Goal: Transaction & Acquisition: Purchase product/service

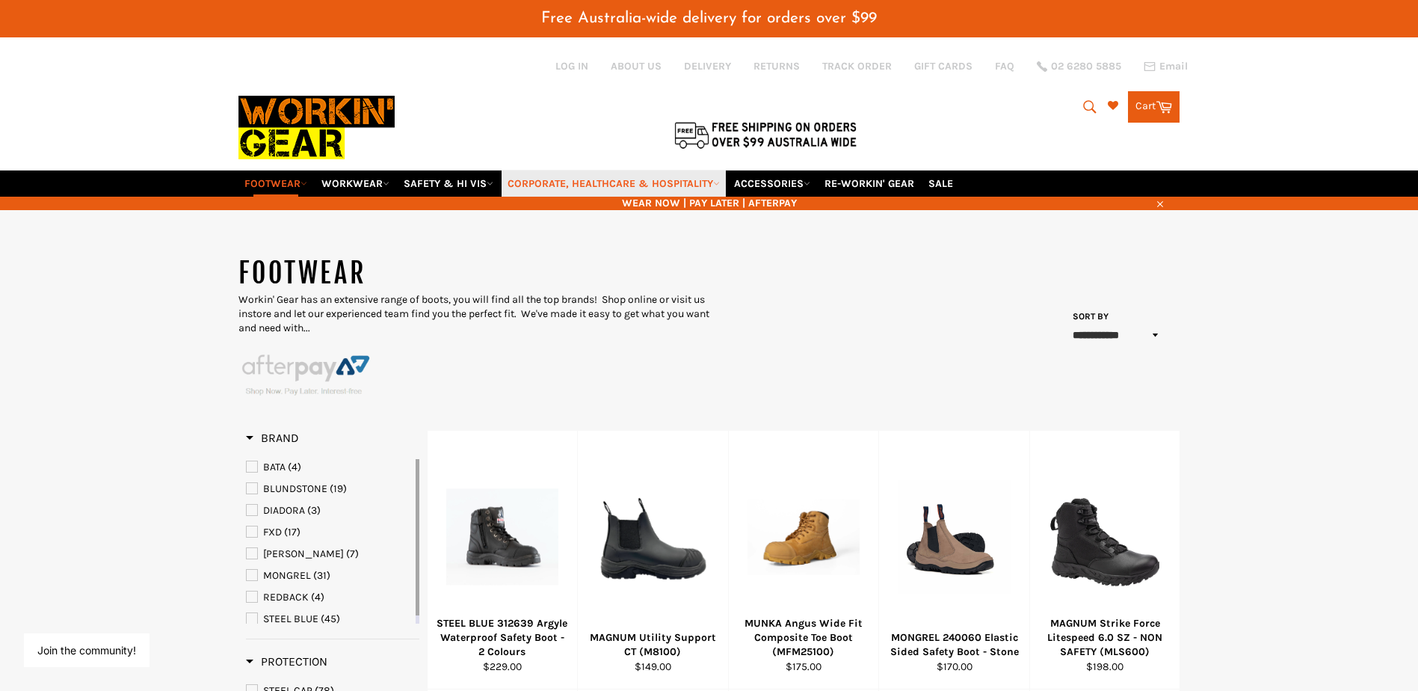
click at [715, 176] on link "CORPORATE, HEALTHCARE & HOSPITALITY" at bounding box center [614, 183] width 224 height 26
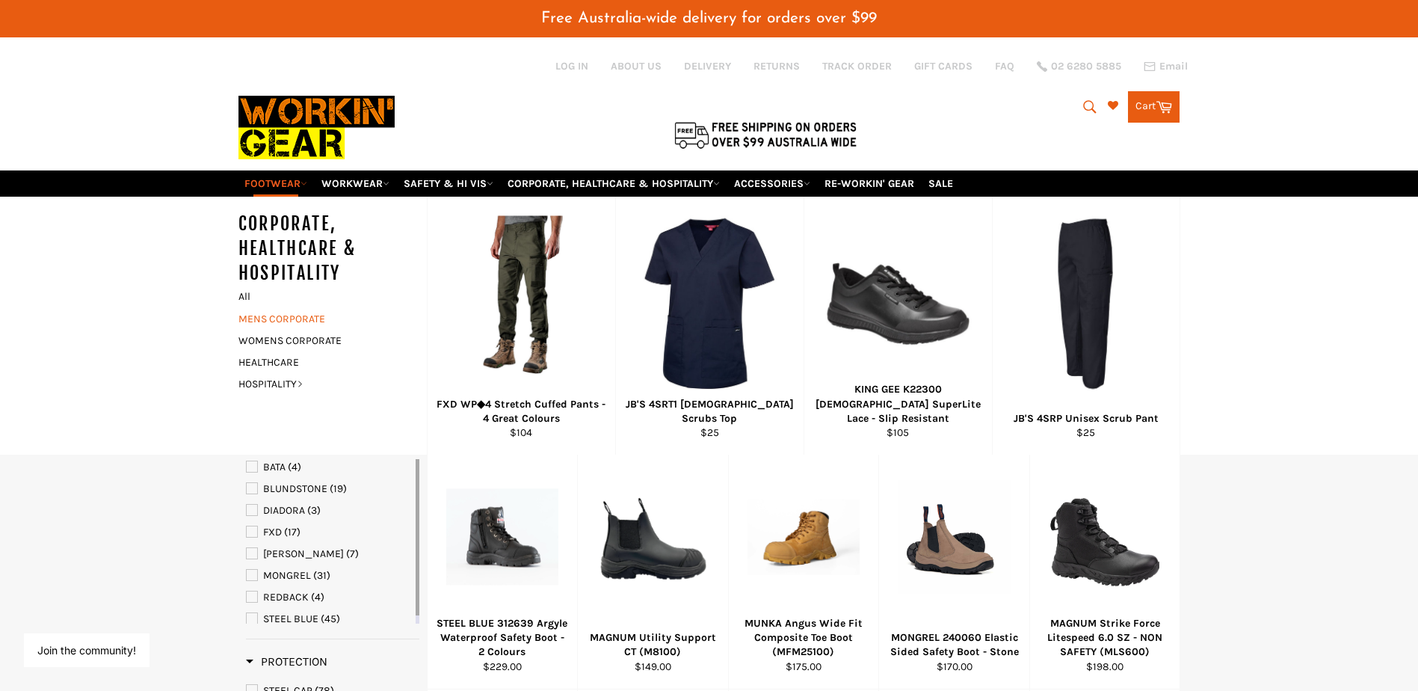
click at [253, 311] on link "MENS CORPORATE" at bounding box center [321, 319] width 181 height 22
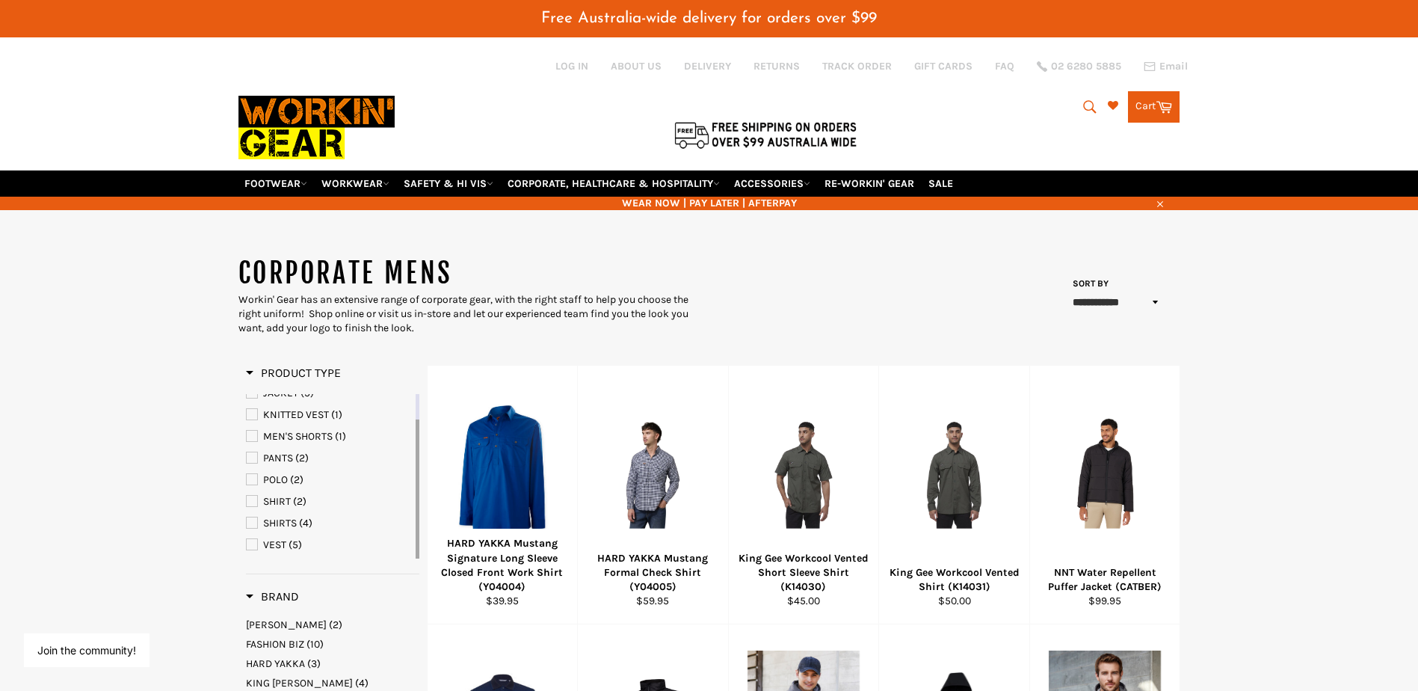
click at [281, 496] on span "SHIRT" at bounding box center [277, 501] width 28 height 13
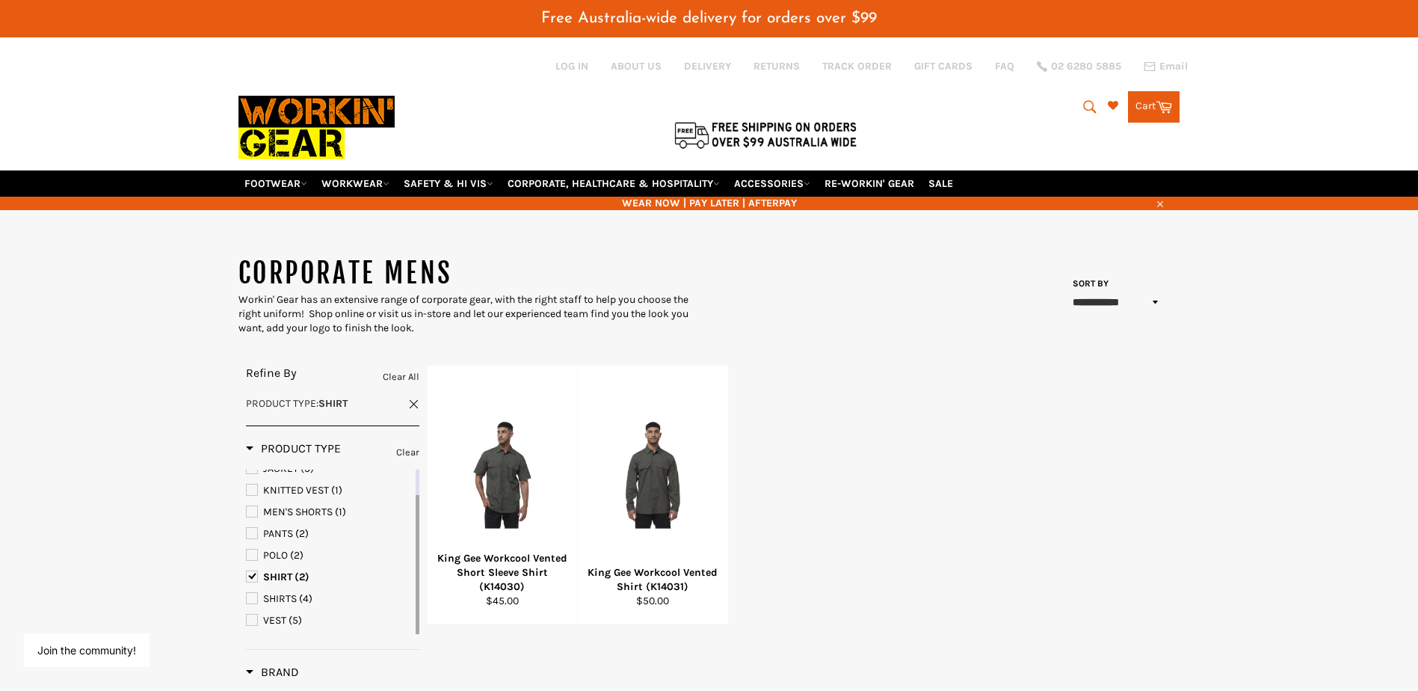
click at [259, 573] on link "SHIRT (2)" at bounding box center [329, 577] width 167 height 16
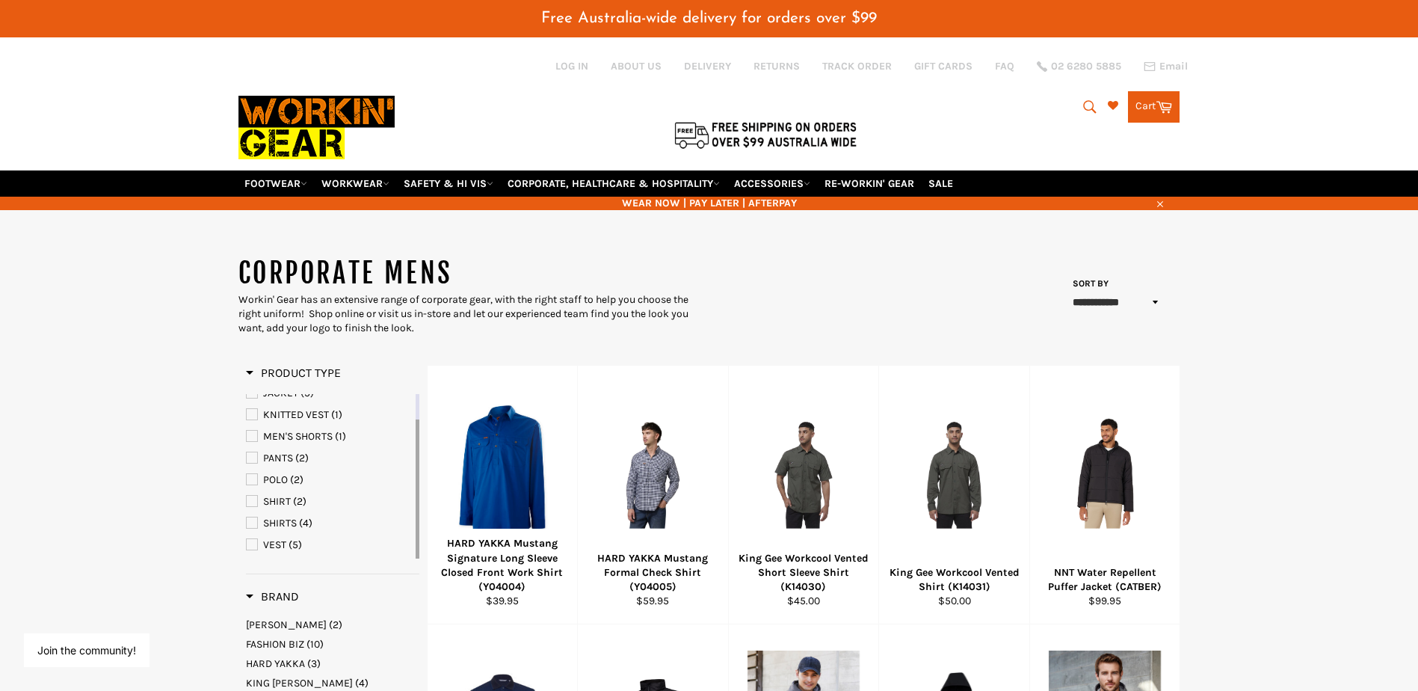
scroll to position [75, 0]
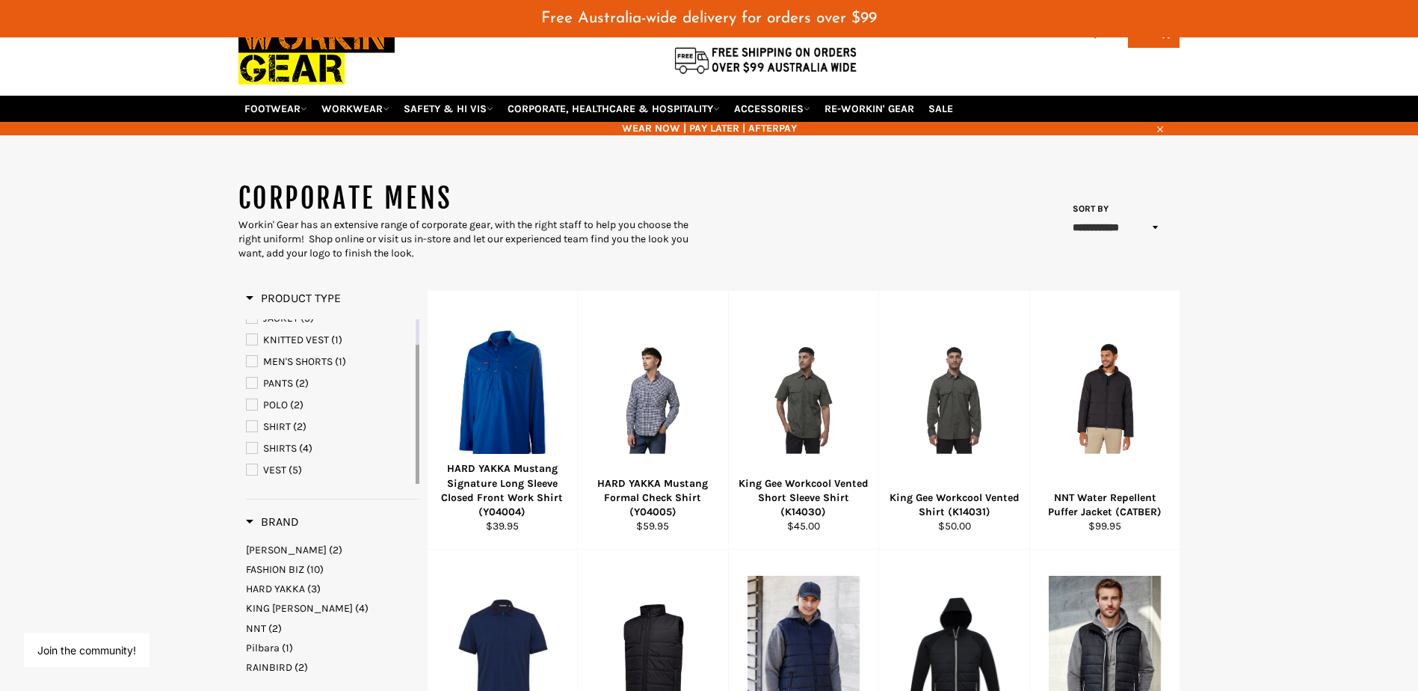
click at [253, 449] on span "SHIRTS" at bounding box center [252, 448] width 10 height 10
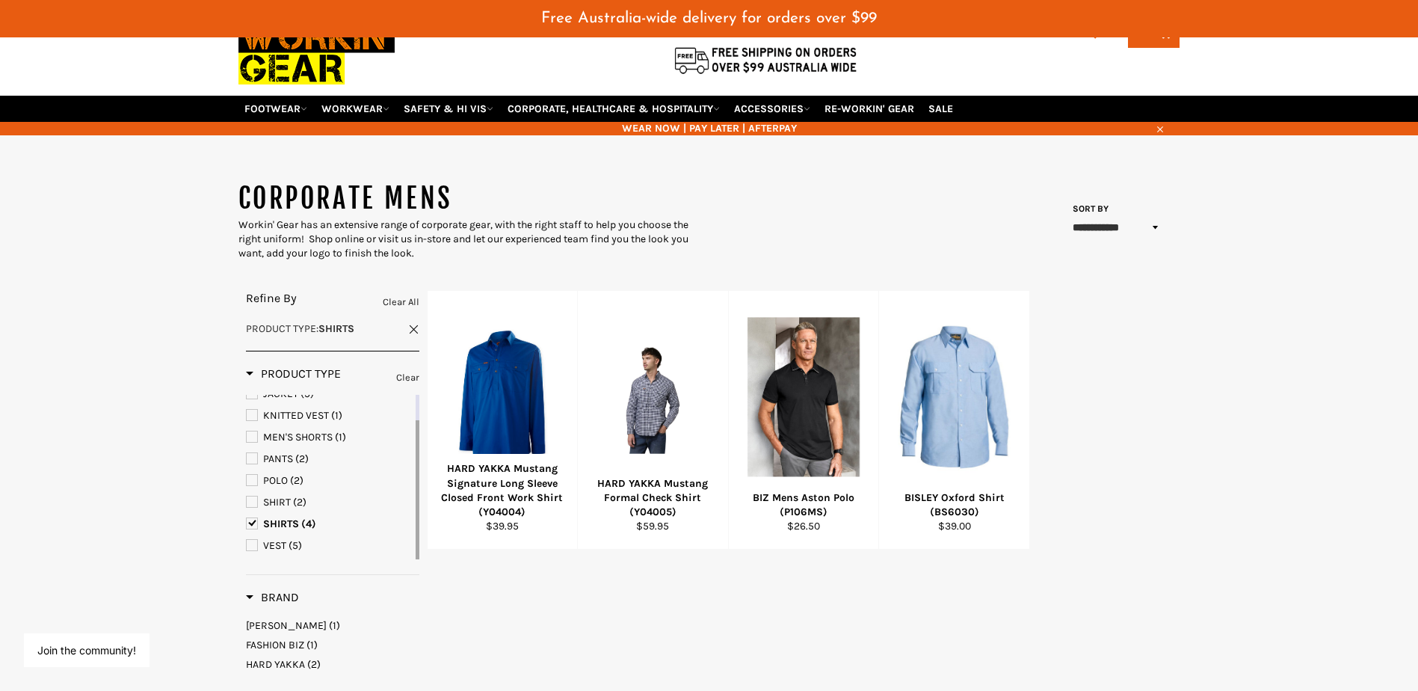
click at [249, 518] on span "SHIRTS" at bounding box center [252, 523] width 10 height 10
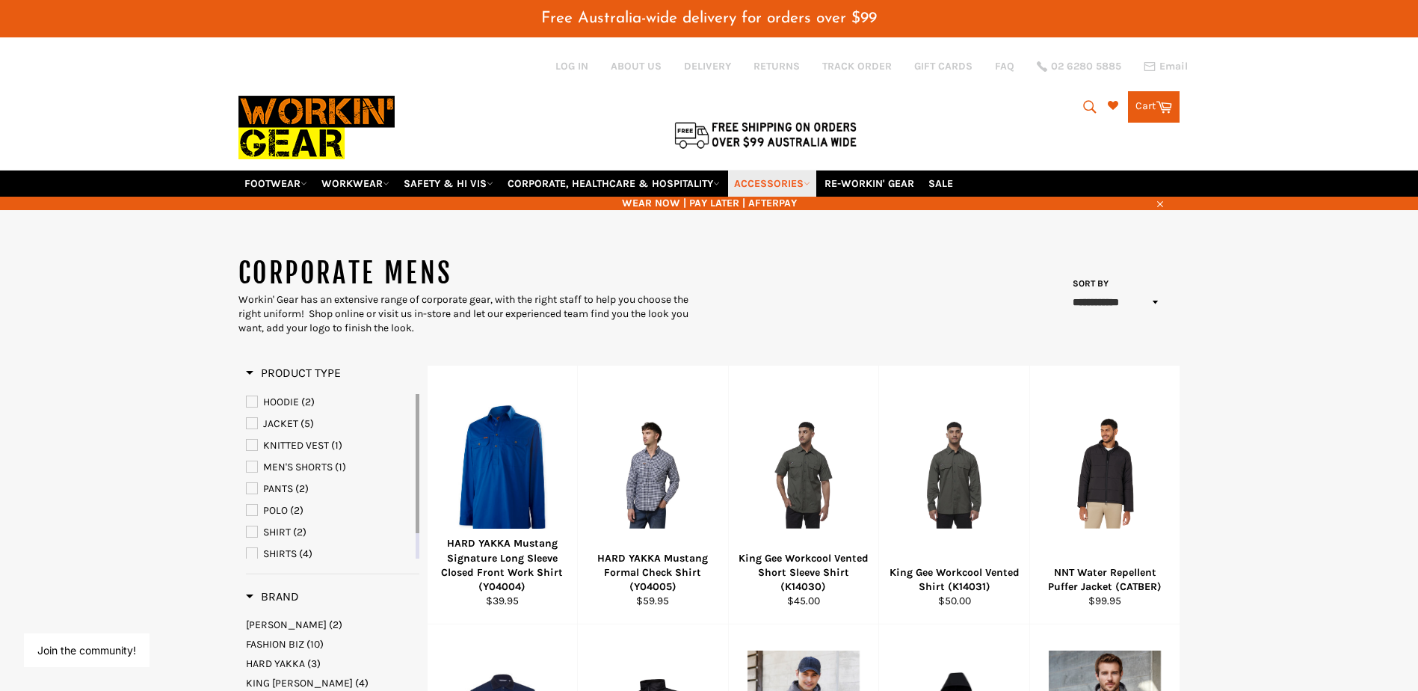
click at [817, 193] on link "ACCESSORIES" at bounding box center [772, 183] width 88 height 26
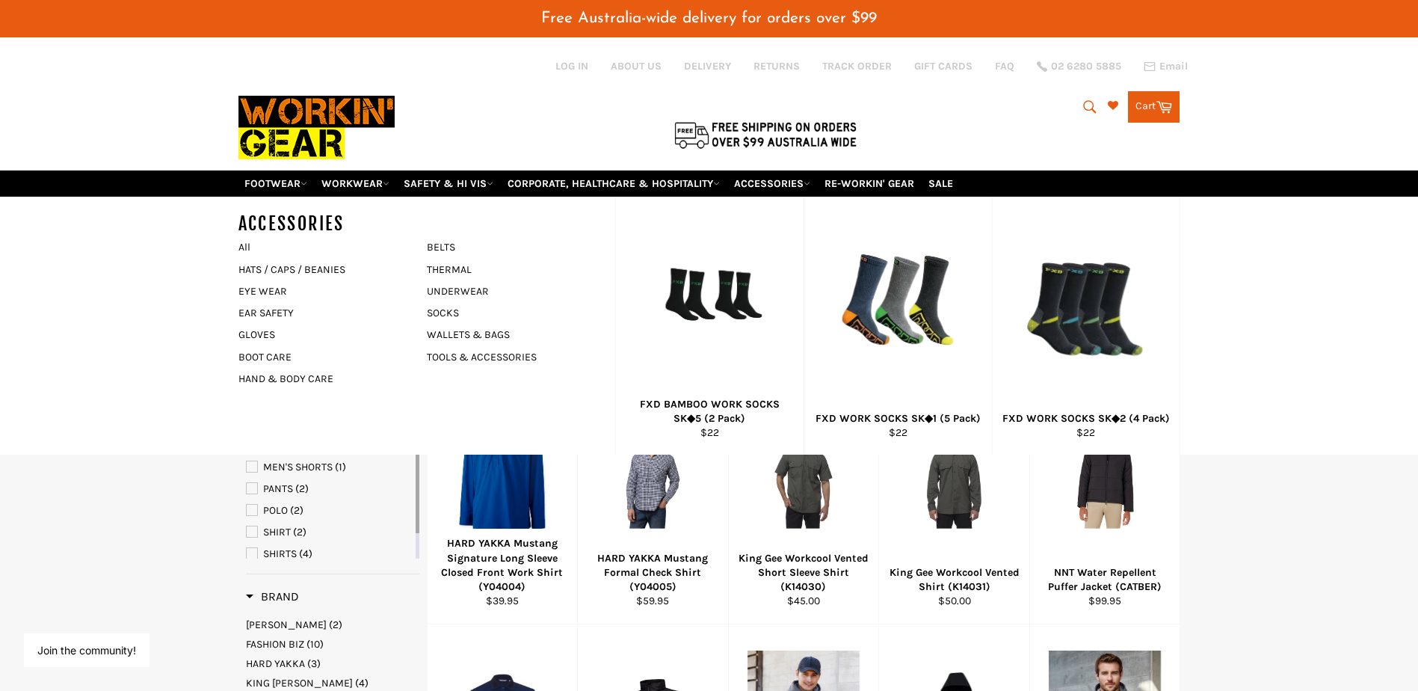
click at [559, 116] on div at bounding box center [553, 103] width 628 height 133
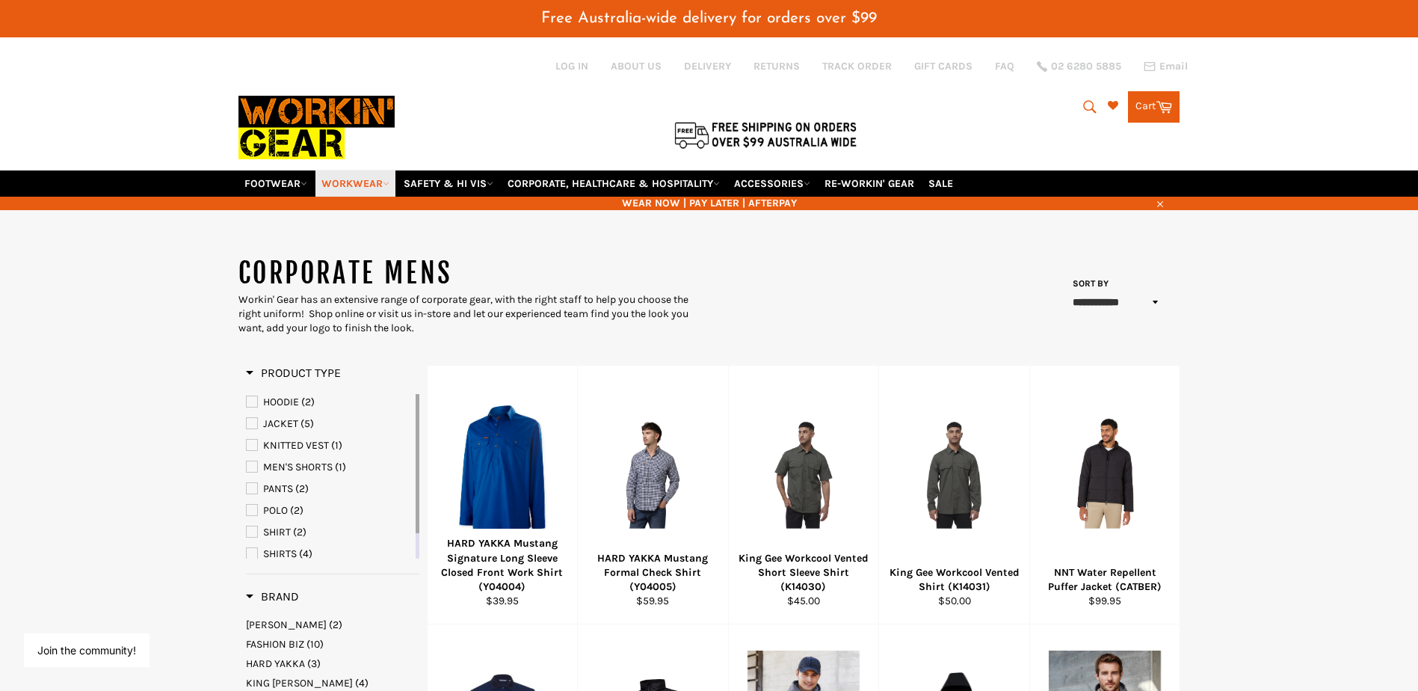
click at [369, 176] on link "WORKWEAR" at bounding box center [356, 183] width 80 height 26
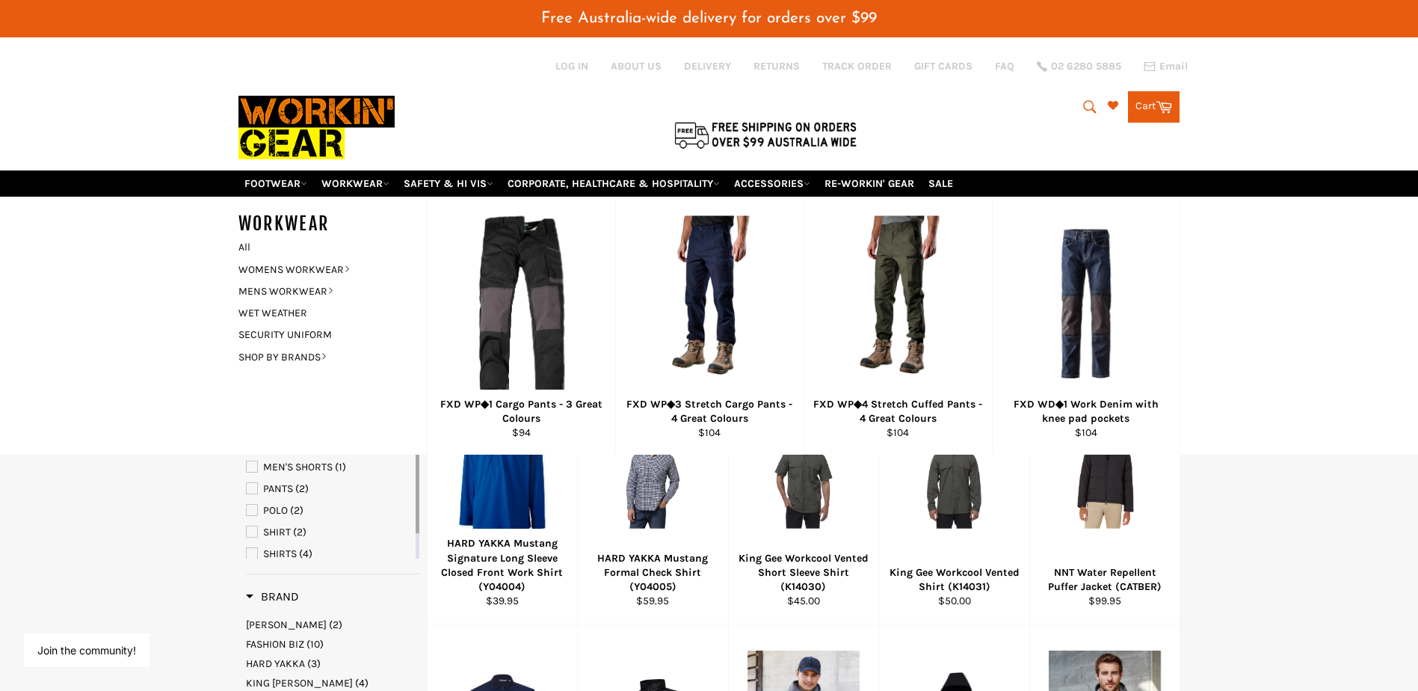
click at [500, 117] on div at bounding box center [553, 103] width 628 height 133
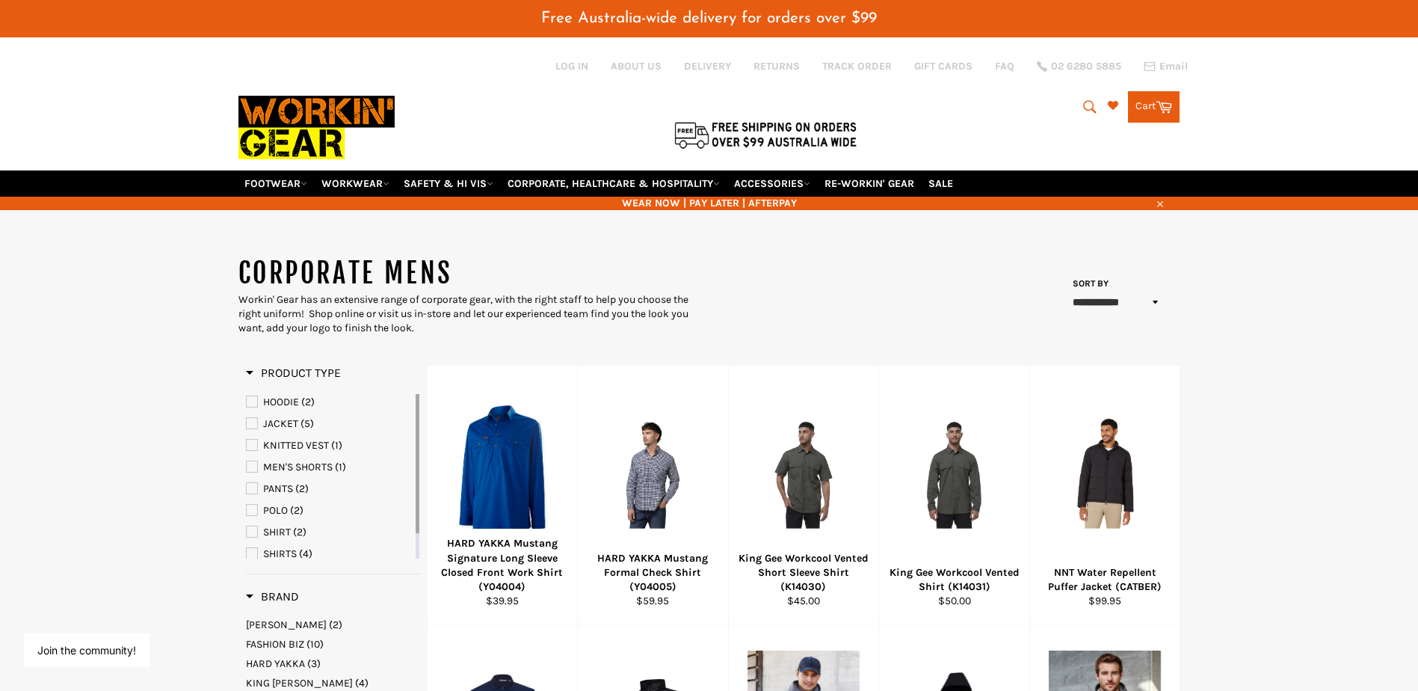
click at [358, 109] on img at bounding box center [317, 127] width 156 height 84
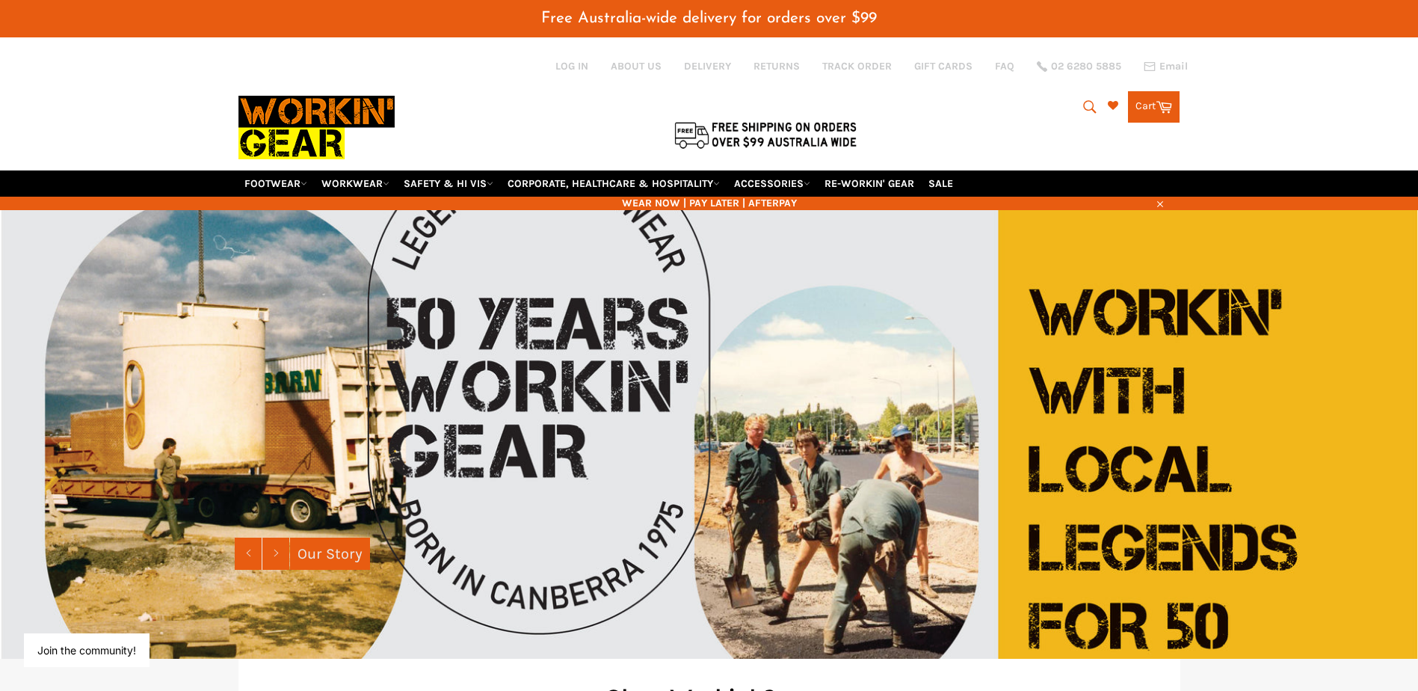
click at [1089, 101] on icon "submit" at bounding box center [1090, 107] width 16 height 16
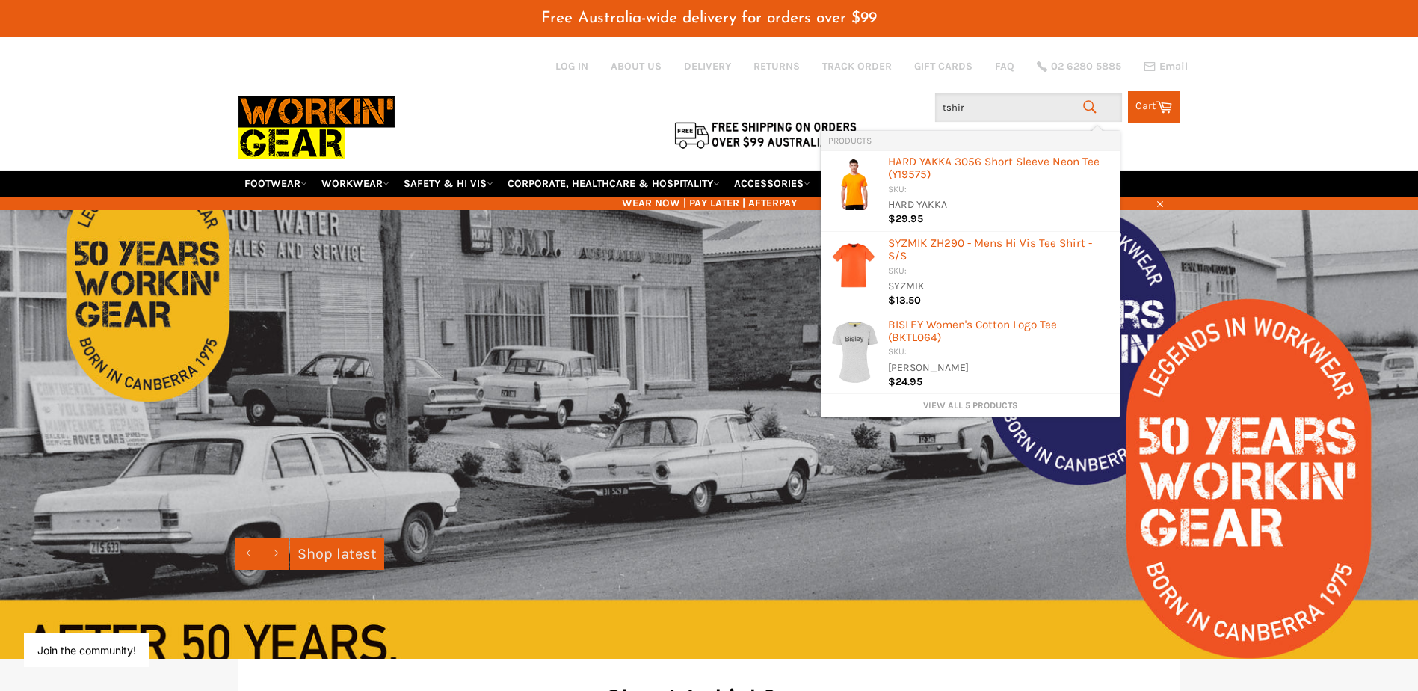
type input "tshirt"
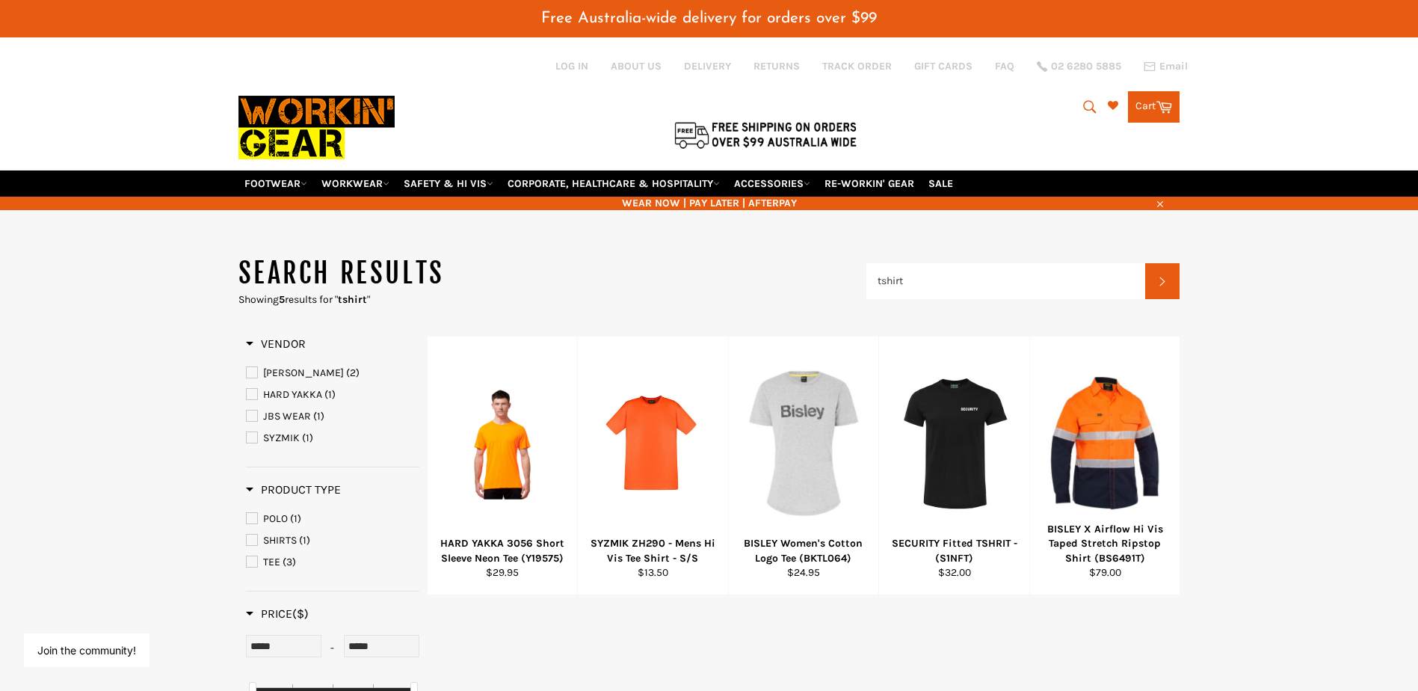
click at [349, 127] on img at bounding box center [317, 127] width 156 height 84
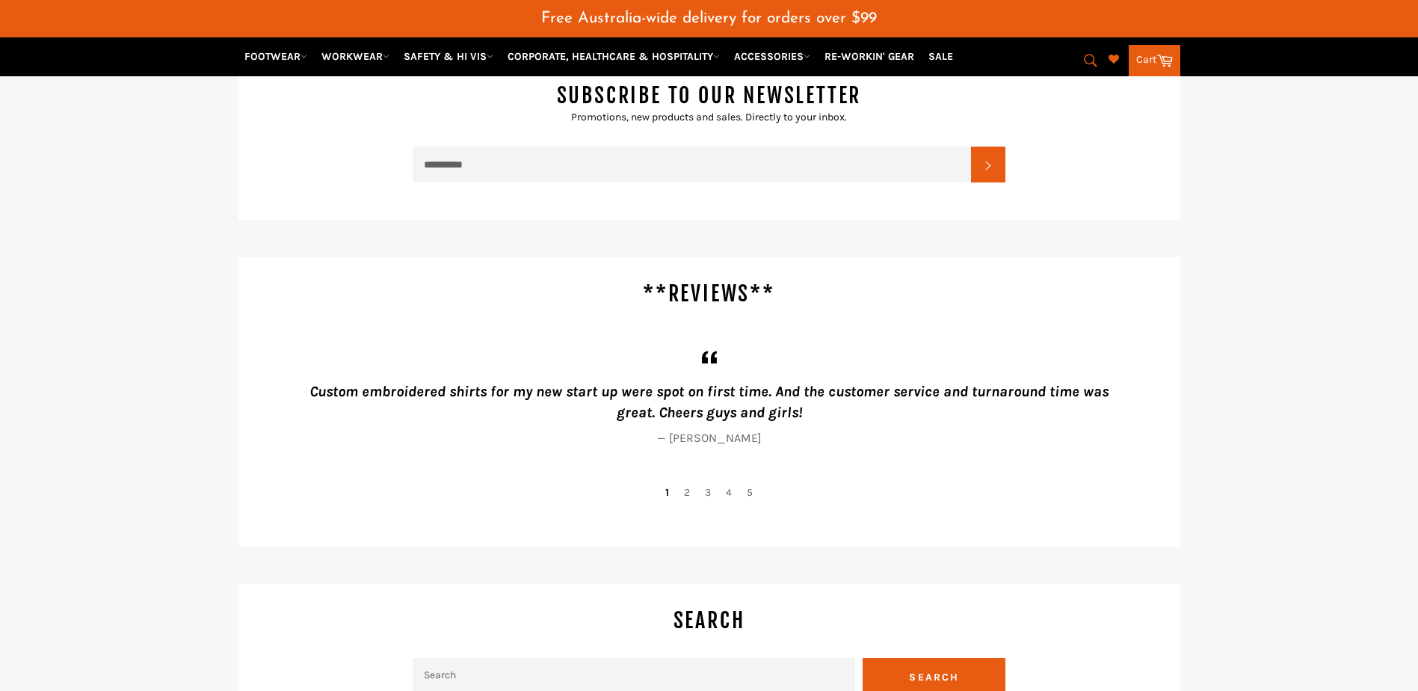
scroll to position [3680, 0]
